Goal: Task Accomplishment & Management: Manage account settings

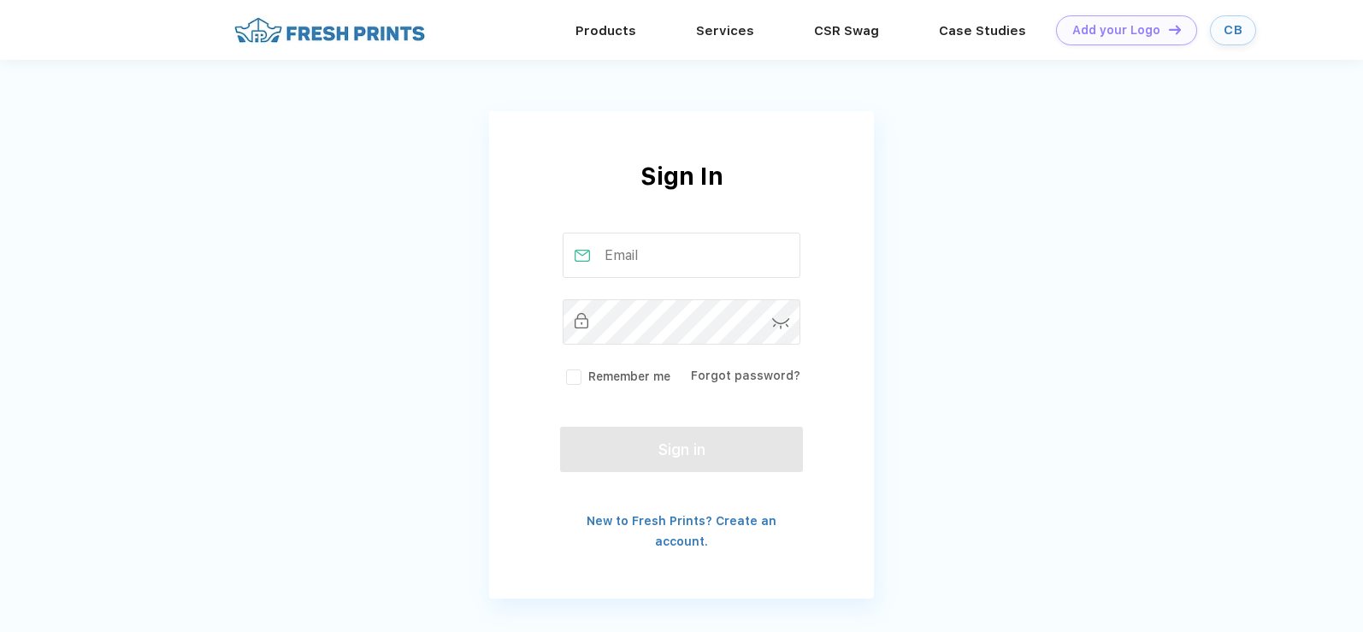
type input "[PERSON_NAME][EMAIL_ADDRESS][DOMAIN_NAME]"
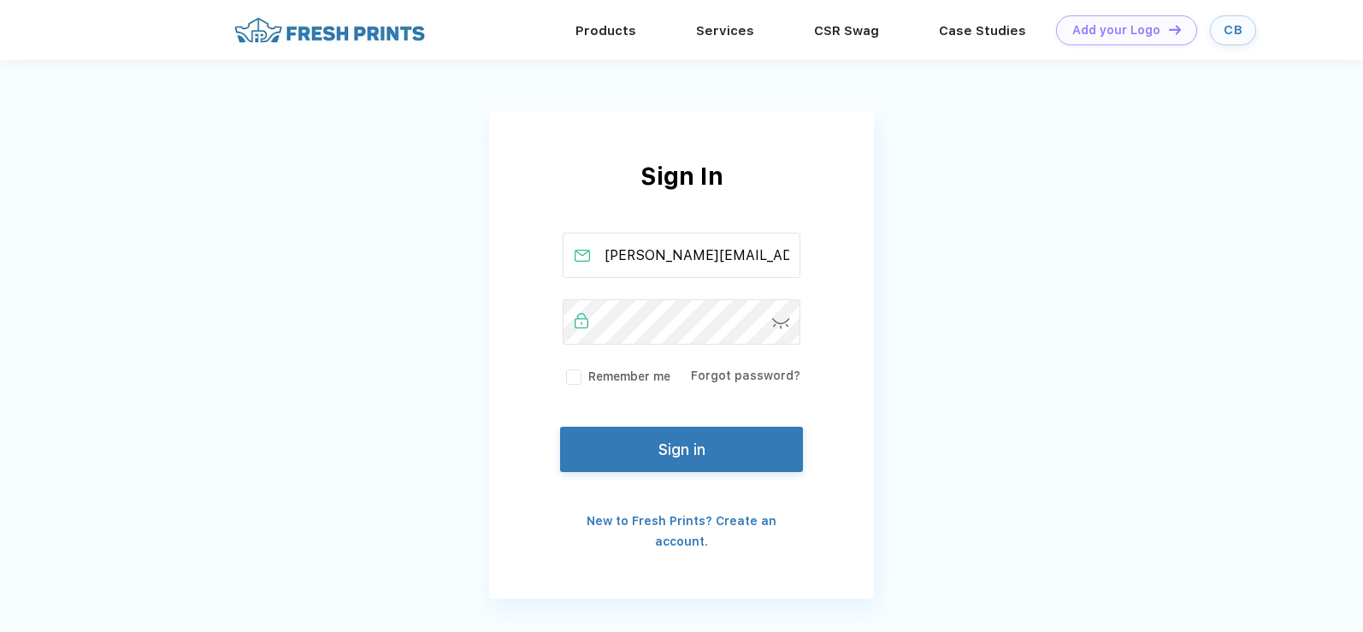
click at [568, 374] on label "Remember me" at bounding box center [617, 377] width 108 height 18
click at [0, 0] on input "Remember me" at bounding box center [0, 0] width 0 height 0
click at [682, 446] on button "Sign in" at bounding box center [681, 445] width 243 height 45
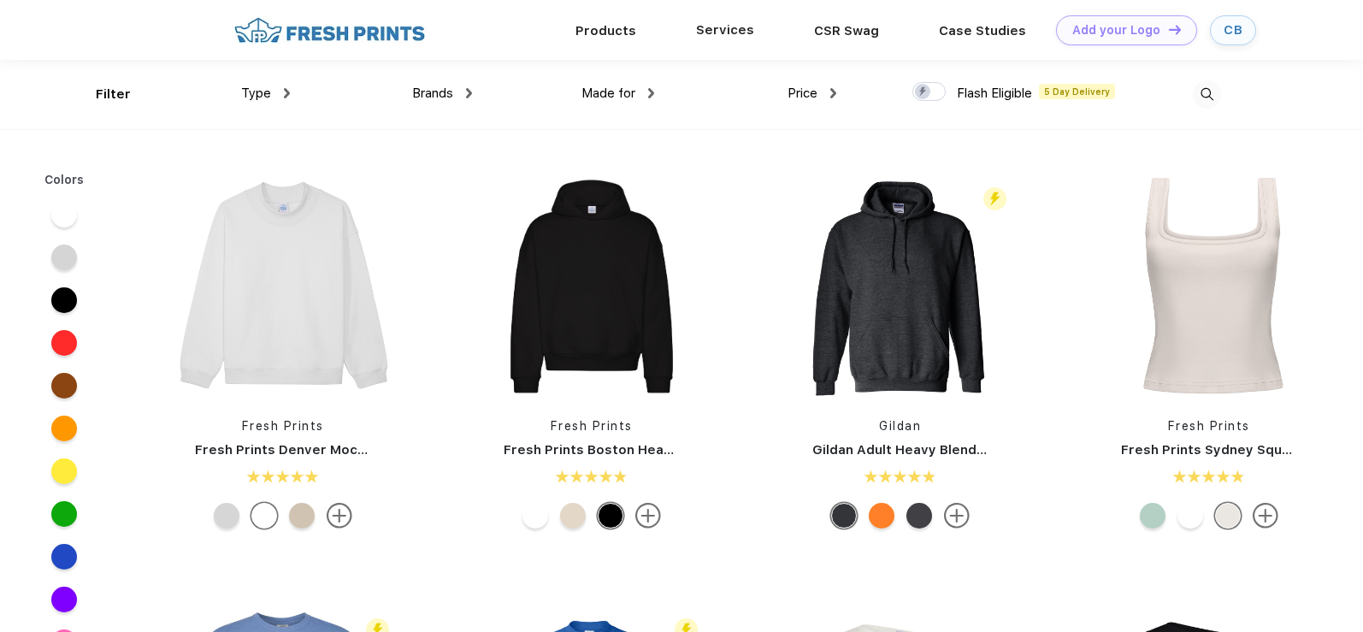
scroll to position [1, 0]
click at [1238, 24] on div "CB" at bounding box center [1233, 29] width 19 height 15
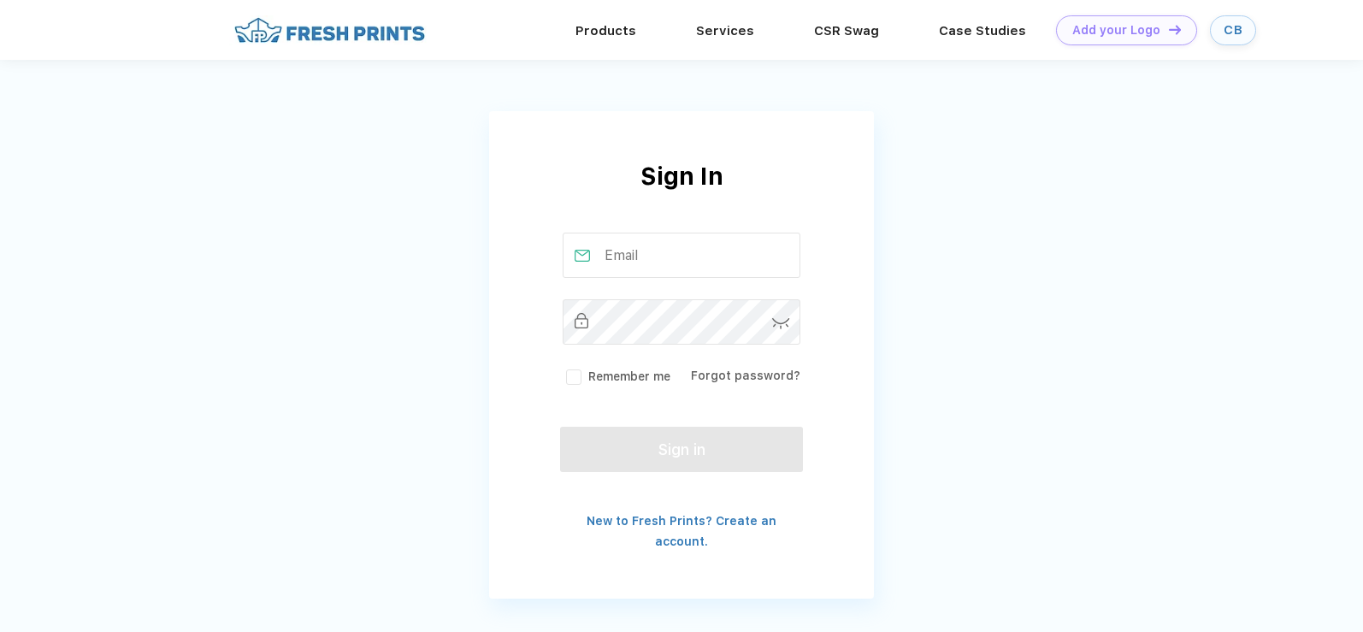
type input "[PERSON_NAME][EMAIL_ADDRESS][DOMAIN_NAME]"
click at [568, 379] on label "Remember me" at bounding box center [617, 377] width 108 height 18
click at [0, 0] on input "Remember me" at bounding box center [0, 0] width 0 height 0
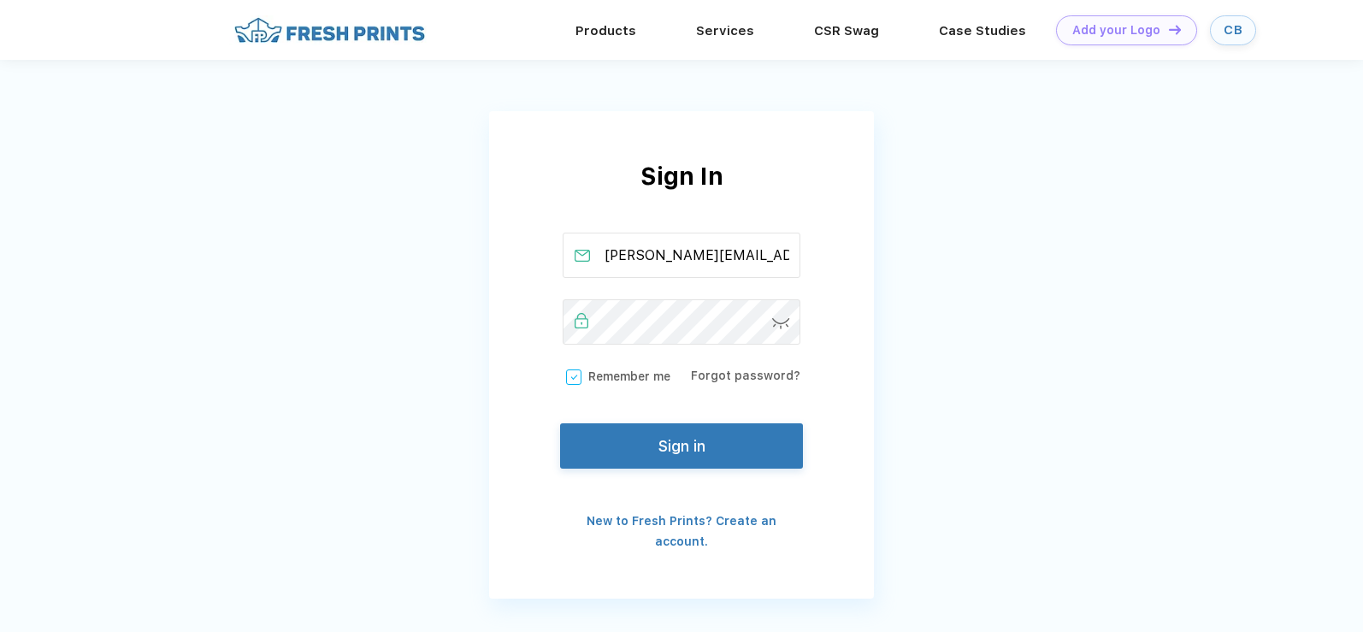
click at [613, 454] on button "Sign in" at bounding box center [681, 445] width 243 height 45
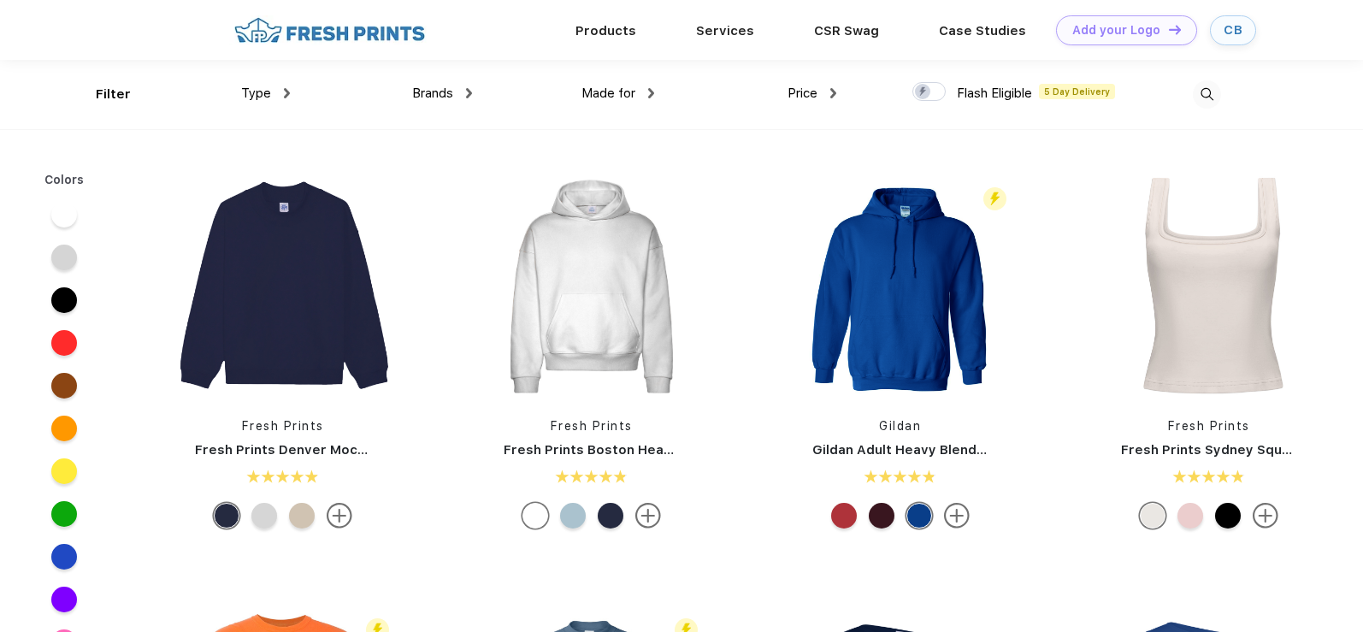
scroll to position [1, 0]
click at [1222, 26] on link "CB" at bounding box center [1233, 30] width 46 height 30
